Goal: Information Seeking & Learning: Learn about a topic

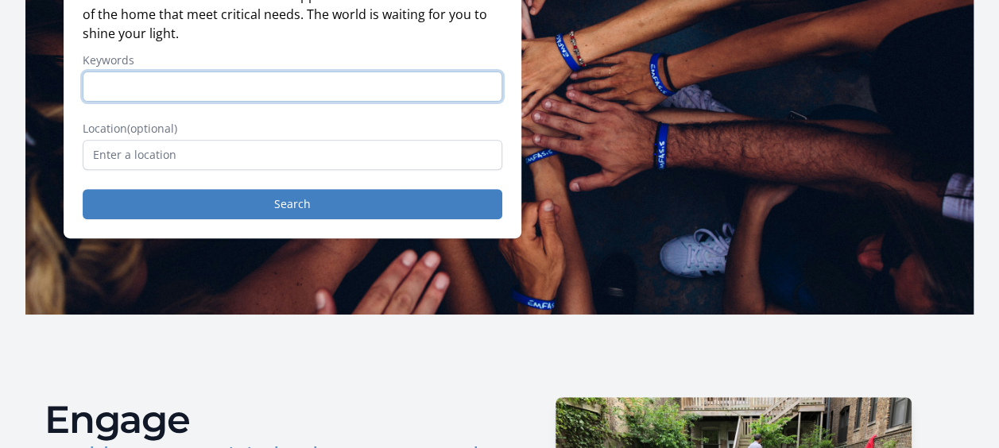
scroll to position [238, 0]
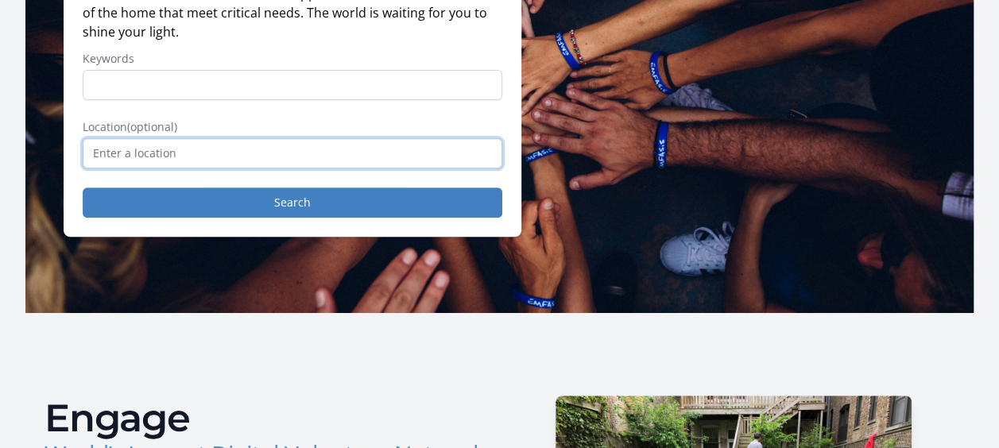
click at [143, 146] on input "text" at bounding box center [292, 153] width 419 height 30
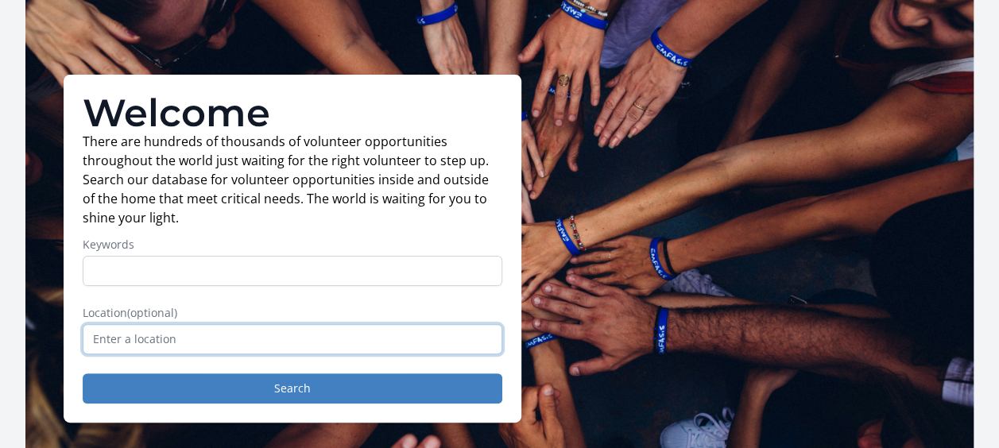
scroll to position [0, 0]
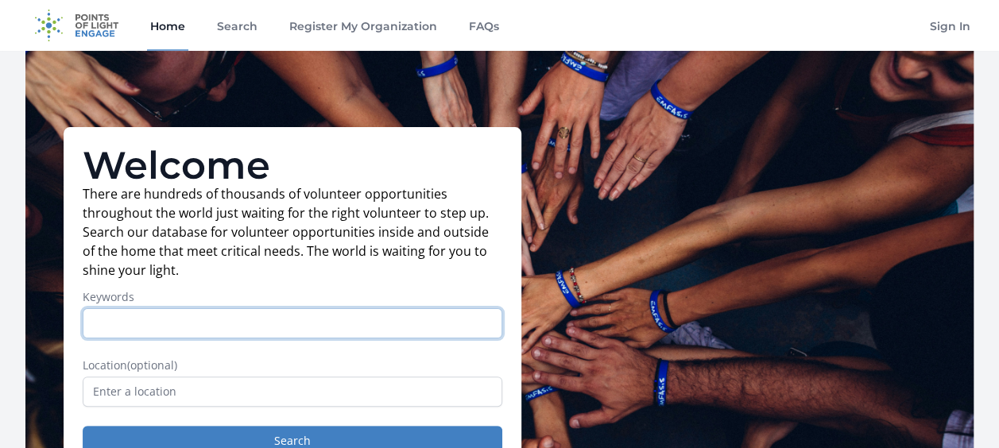
click at [264, 326] on input "Keywords" at bounding box center [292, 323] width 419 height 30
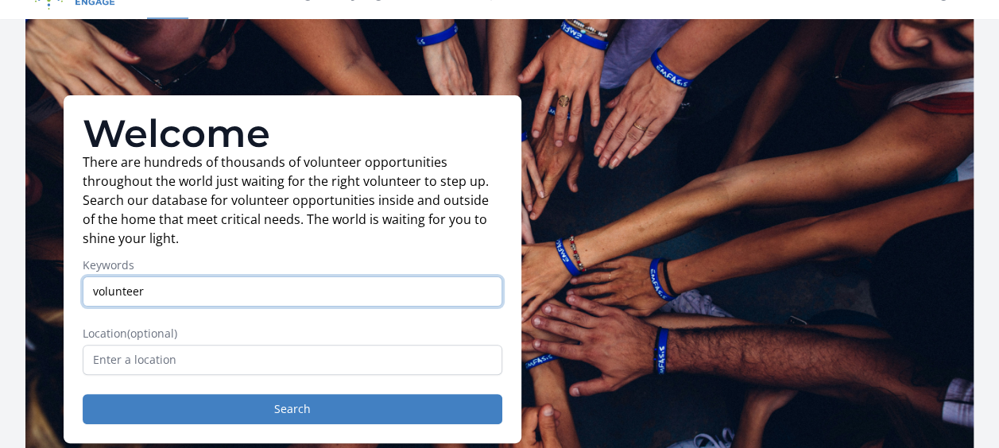
scroll to position [79, 0]
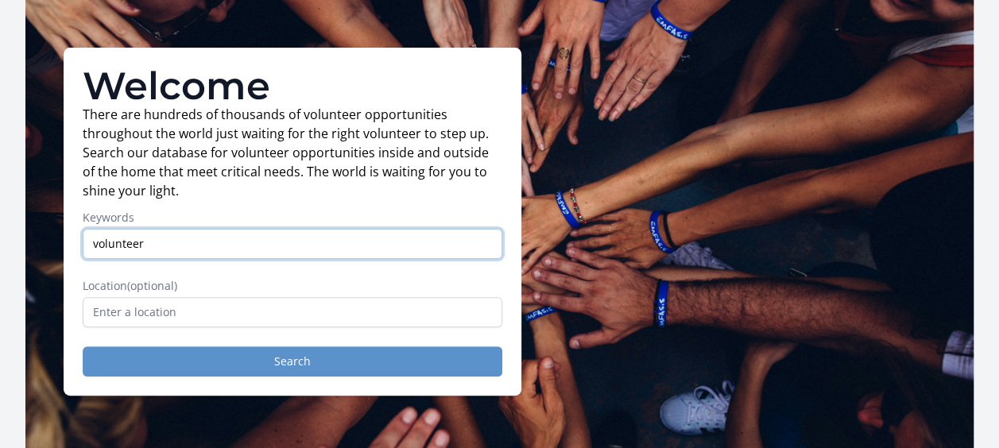
type input "volunteer"
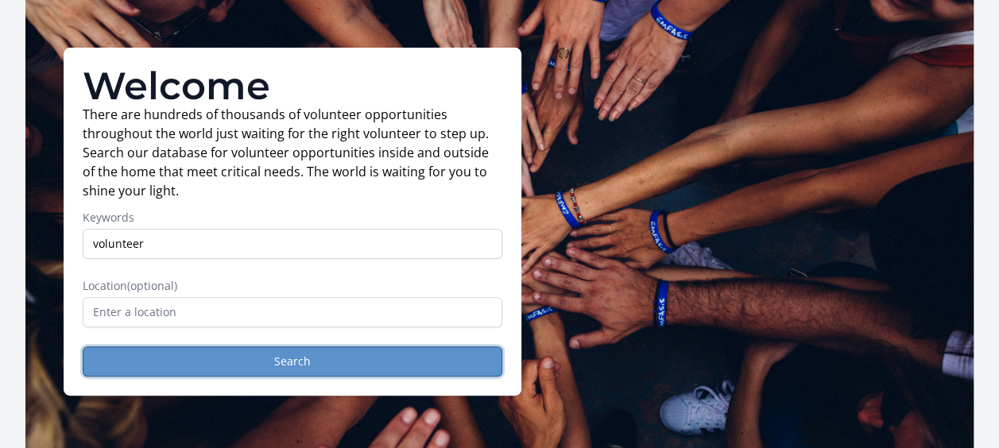
click at [273, 371] on button "Search" at bounding box center [292, 361] width 419 height 30
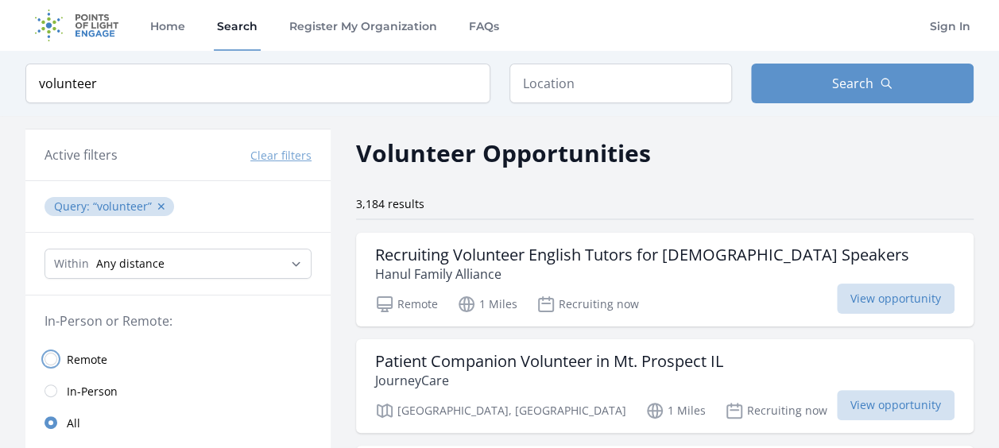
click at [54, 353] on input "radio" at bounding box center [50, 359] width 13 height 13
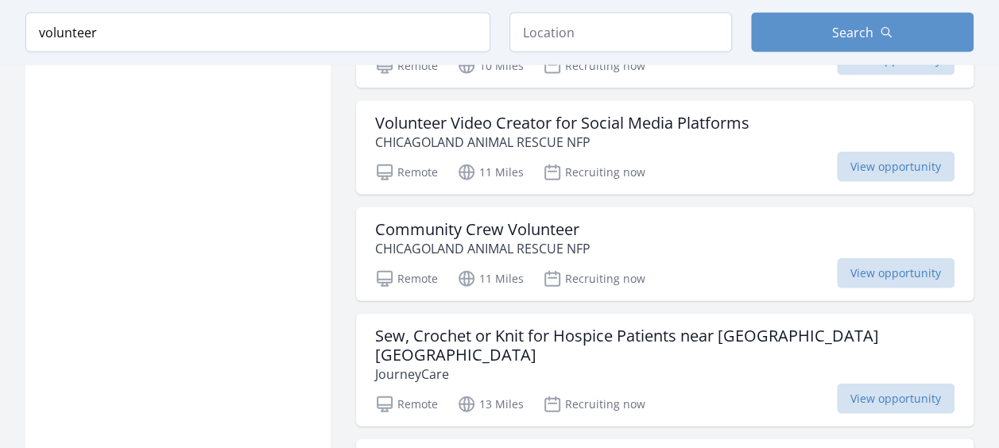
scroll to position [1827, 0]
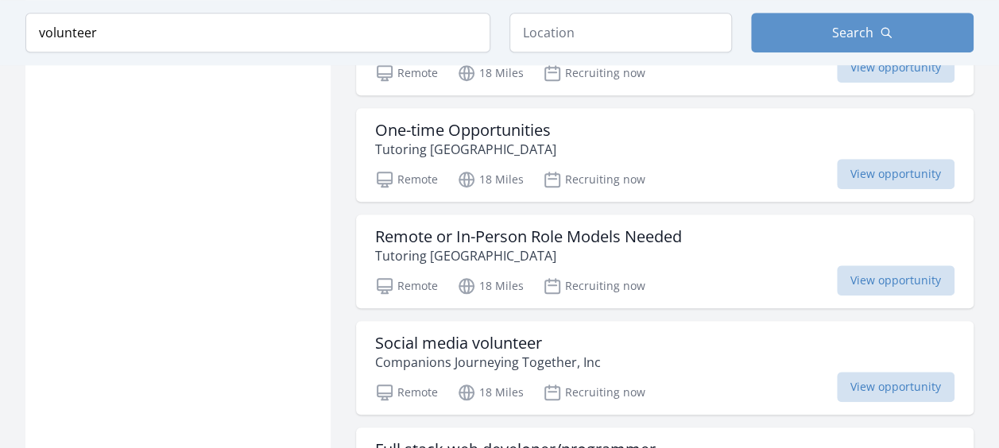
scroll to position [3655, 0]
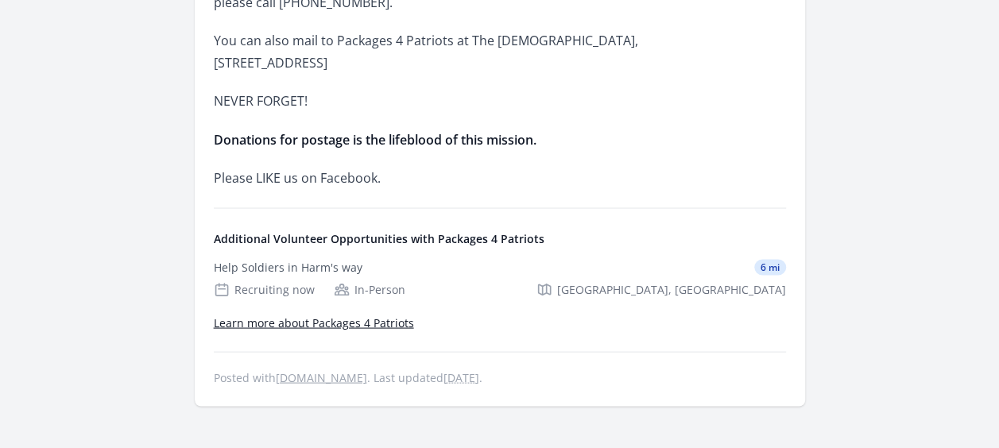
scroll to position [1351, 0]
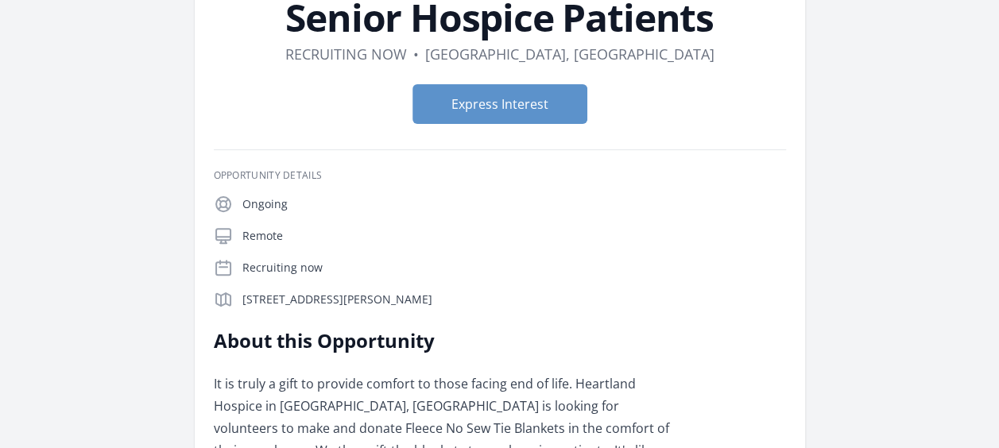
scroll to position [159, 0]
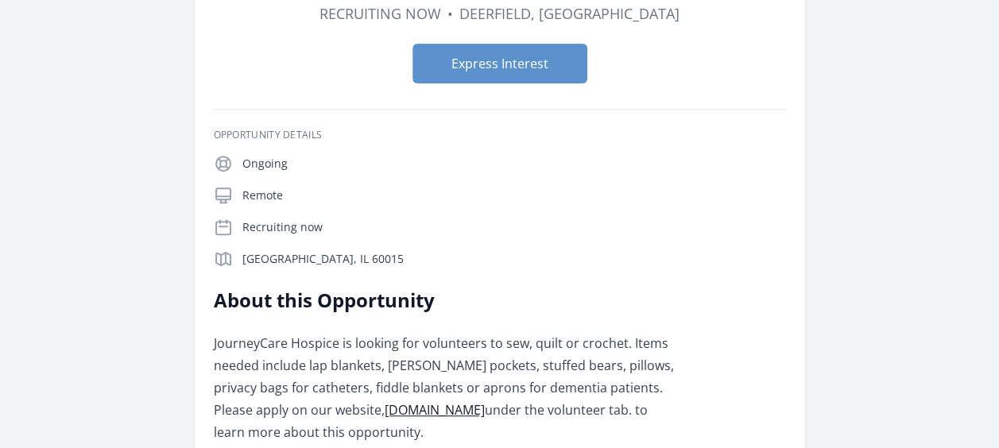
scroll to position [318, 0]
